Goal: Navigation & Orientation: Find specific page/section

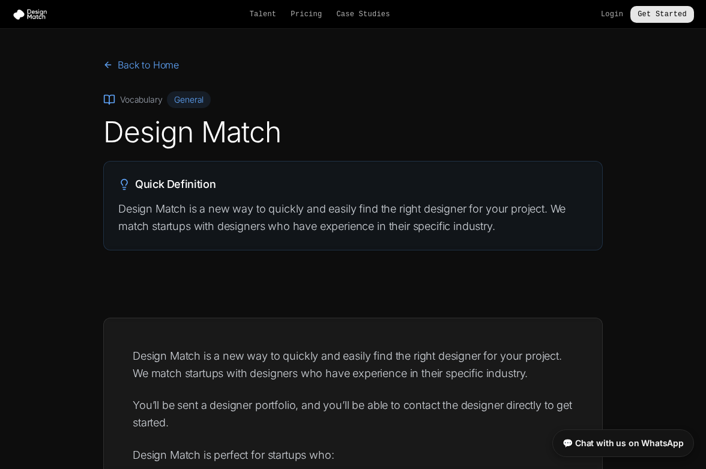
click at [644, 14] on link "Get Started" at bounding box center [663, 14] width 64 height 17
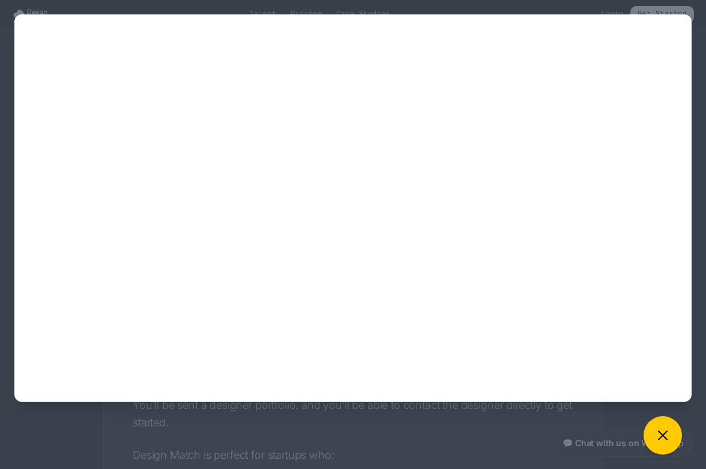
click at [666, 432] on icon at bounding box center [663, 435] width 17 height 17
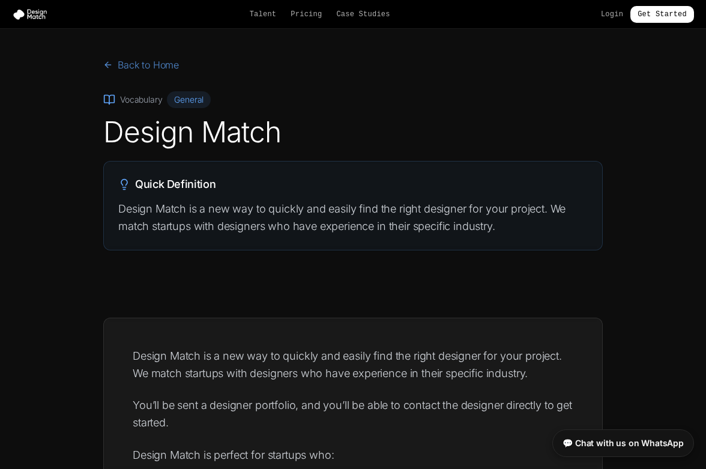
click at [109, 66] on icon at bounding box center [108, 65] width 10 height 10
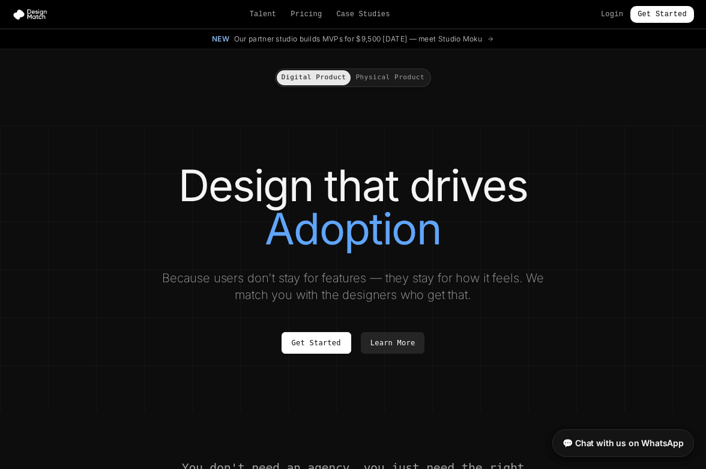
click at [377, 76] on button "Physical Product" at bounding box center [390, 77] width 79 height 15
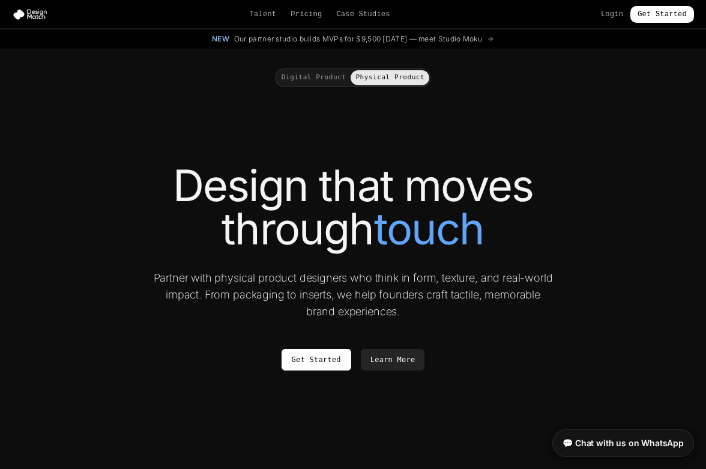
click at [295, 73] on button "Digital Product" at bounding box center [314, 77] width 74 height 15
